Goal: Transaction & Acquisition: Download file/media

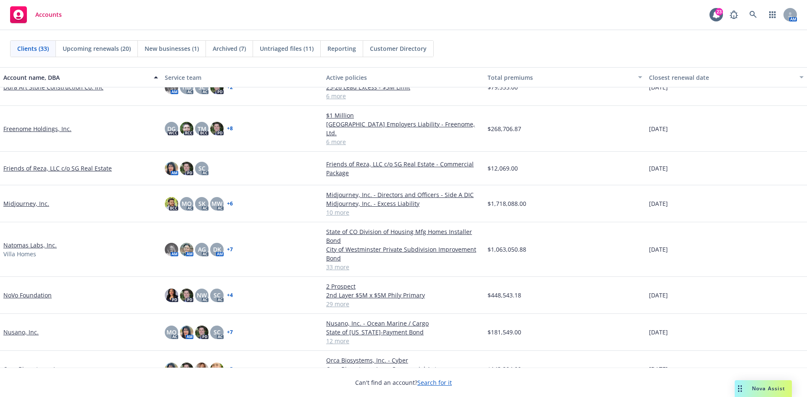
scroll to position [336, 0]
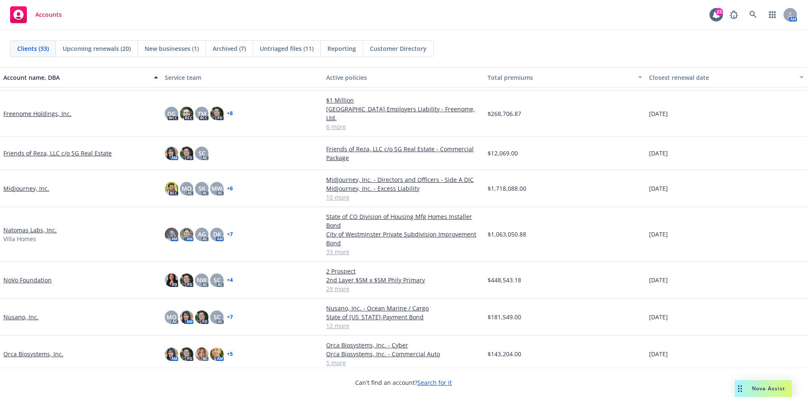
click at [29, 226] on link "Natomas Labs, Inc." at bounding box center [29, 230] width 53 height 9
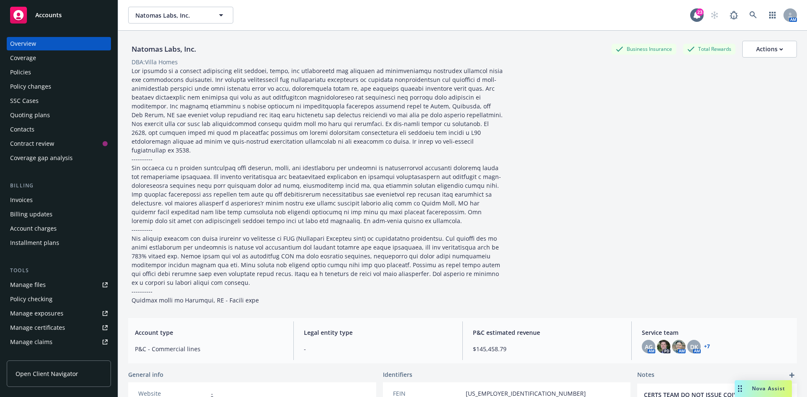
click at [37, 285] on div "Manage files" at bounding box center [28, 284] width 36 height 13
click at [49, 15] on span "Accounts" at bounding box center [48, 15] width 26 height 7
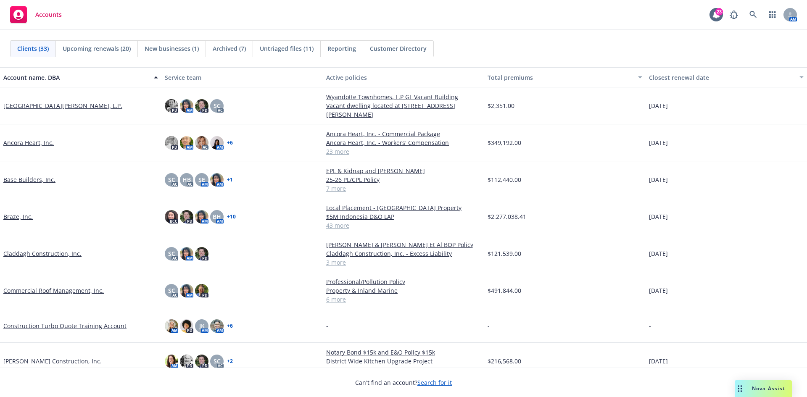
click at [44, 251] on link "Claddagh Construction, Inc." at bounding box center [42, 253] width 78 height 9
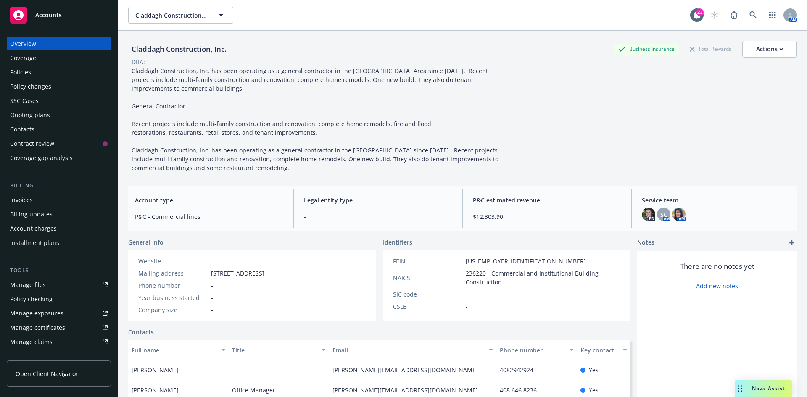
click at [53, 77] on div "Policies" at bounding box center [58, 72] width 97 height 13
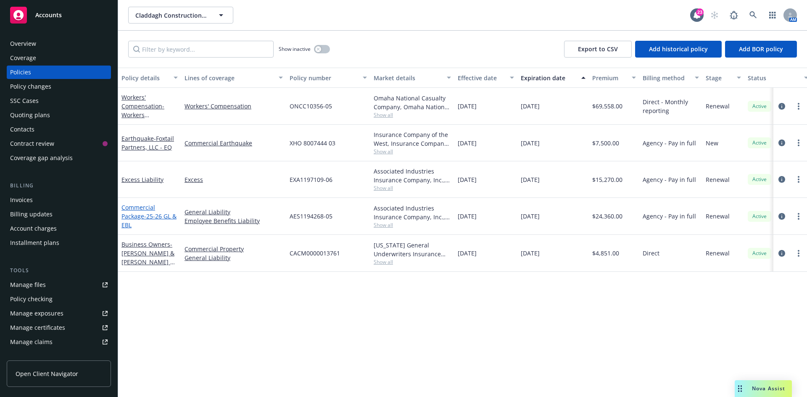
click at [145, 211] on link "Commercial Package - 25-26 GL & EBL" at bounding box center [148, 216] width 55 height 26
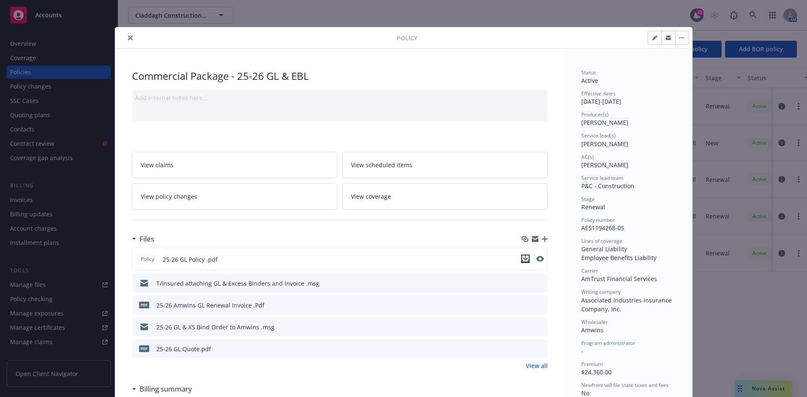
click at [523, 258] on icon "download file" at bounding box center [525, 258] width 7 height 7
